Goal: Check status: Check status

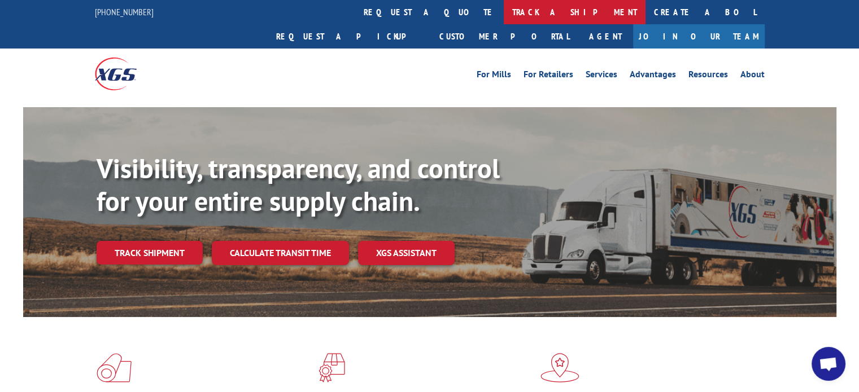
click at [504, 3] on link "track a shipment" at bounding box center [575, 12] width 142 height 24
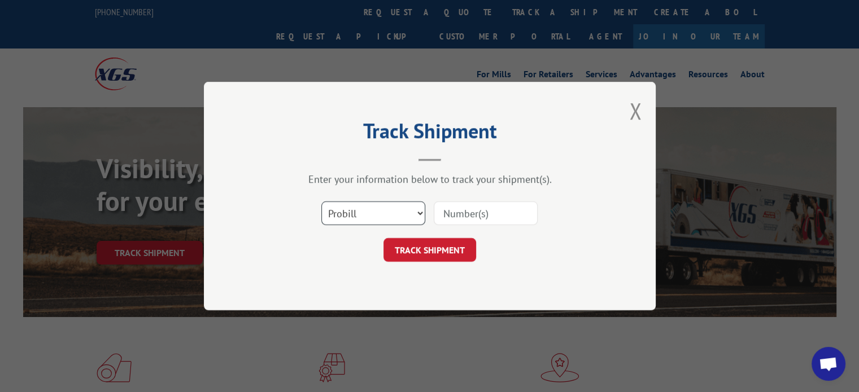
click at [378, 211] on select "Select category... Probill BOL PO" at bounding box center [373, 214] width 104 height 24
select select "bol"
click at [321, 202] on select "Select category... Probill BOL PO" at bounding box center [373, 214] width 104 height 24
click at [461, 212] on input at bounding box center [486, 214] width 104 height 24
paste input "6009996"
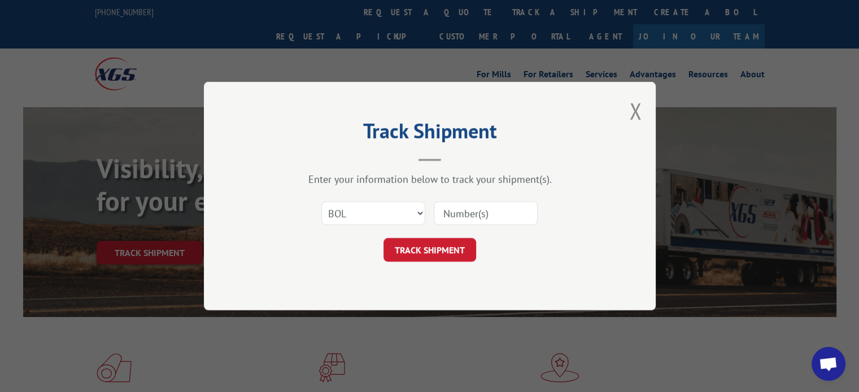
type input "6009996"
click button "TRACK SHIPMENT" at bounding box center [429, 250] width 93 height 24
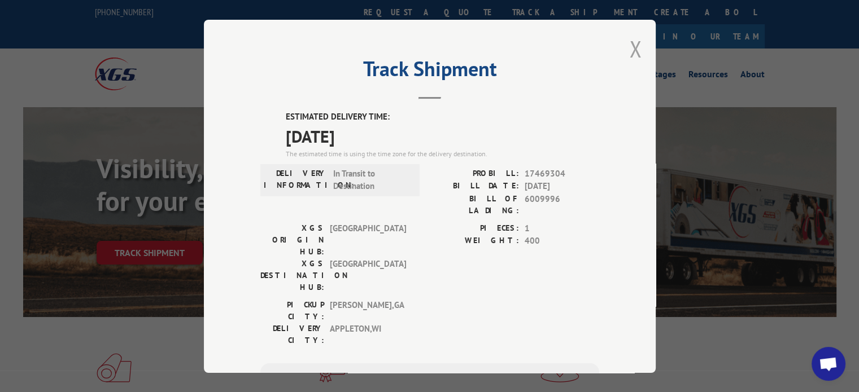
click at [632, 43] on button "Close modal" at bounding box center [635, 49] width 12 height 30
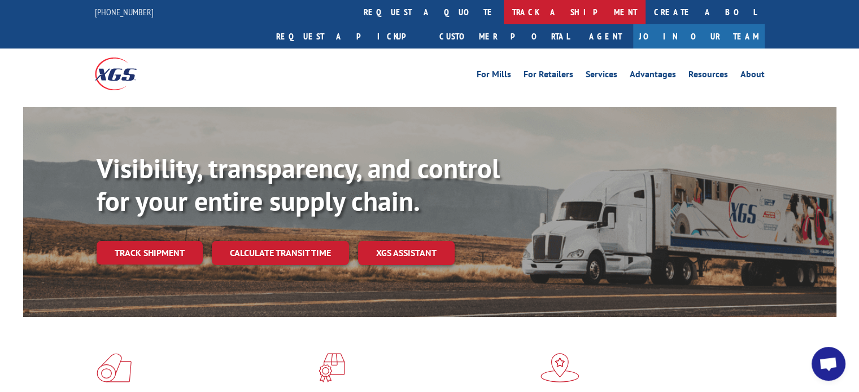
click at [504, 11] on link "track a shipment" at bounding box center [575, 12] width 142 height 24
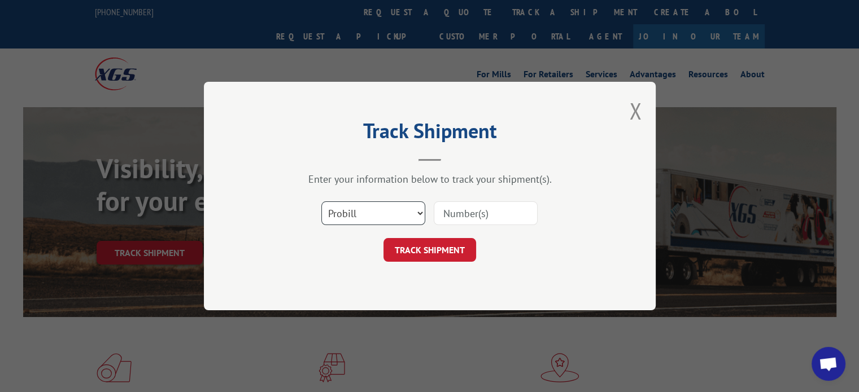
drag, startPoint x: 365, startPoint y: 211, endPoint x: 361, endPoint y: 222, distance: 11.8
click at [365, 211] on select "Select category... Probill BOL PO" at bounding box center [373, 214] width 104 height 24
select select "bol"
click at [321, 202] on select "Select category... Probill BOL PO" at bounding box center [373, 214] width 104 height 24
click at [492, 208] on input at bounding box center [486, 214] width 104 height 24
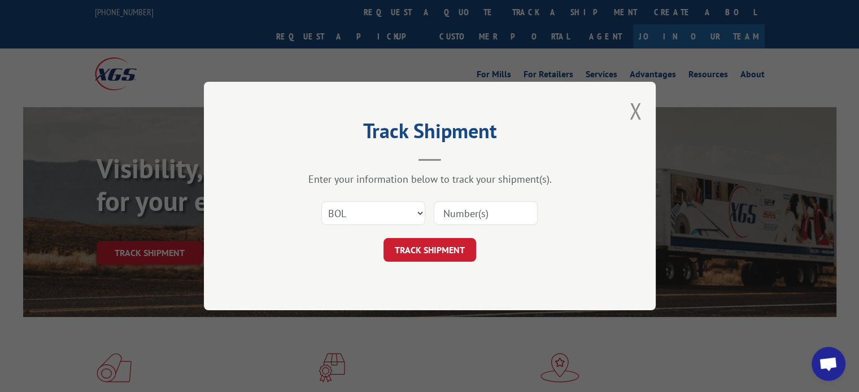
paste input "6013891"
type input "6013891"
click button "TRACK SHIPMENT" at bounding box center [429, 250] width 93 height 24
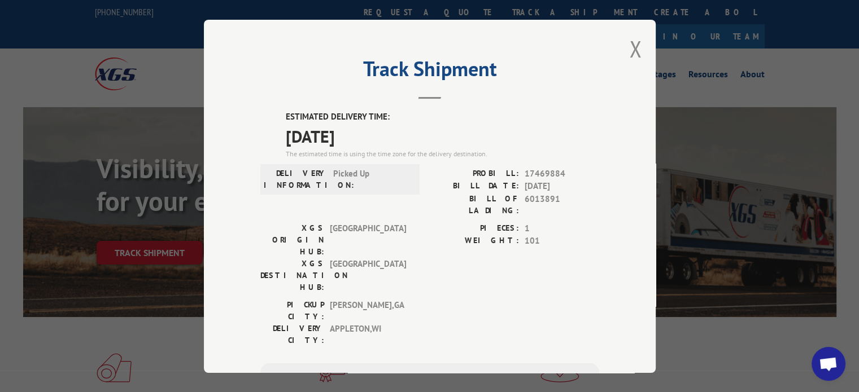
click at [637, 50] on div "Track Shipment ESTIMATED DELIVERY TIME: [DATE] The estimated time is using the …" at bounding box center [430, 196] width 452 height 353
click at [623, 44] on div "Track Shipment ESTIMATED DELIVERY TIME: [DATE] The estimated time is using the …" at bounding box center [430, 196] width 452 height 353
click at [636, 56] on button "Close modal" at bounding box center [635, 49] width 12 height 30
